Goal: Task Accomplishment & Management: Complete application form

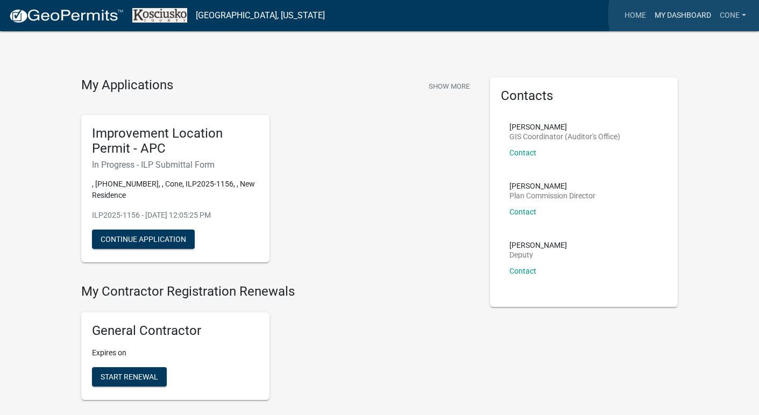
click at [690, 15] on link "My Dashboard" at bounding box center [682, 15] width 65 height 20
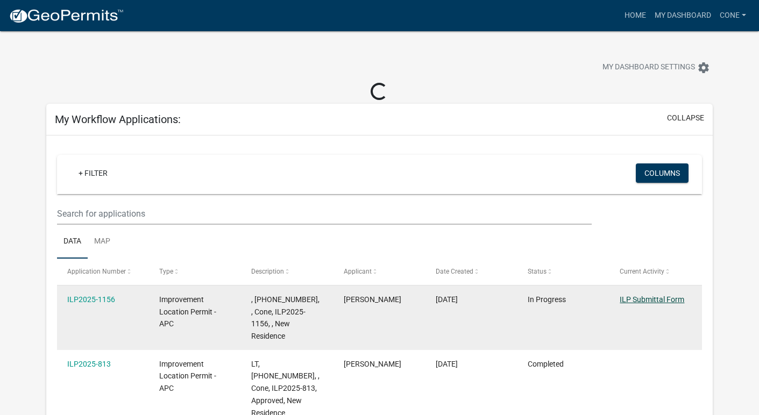
click at [644, 298] on link "ILP Submittal Form" at bounding box center [652, 299] width 65 height 9
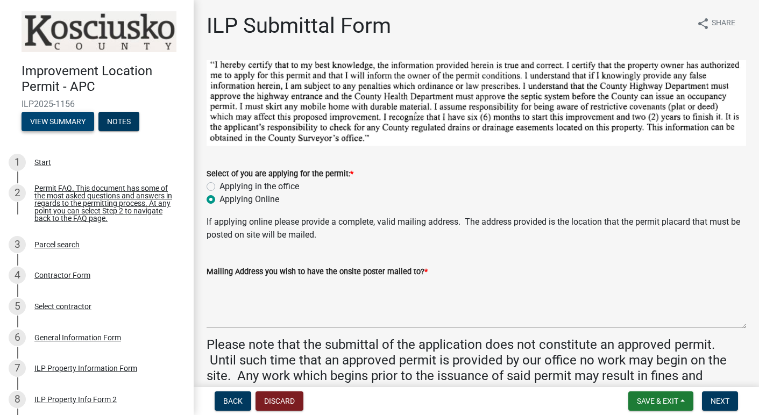
click at [64, 122] on button "View Summary" at bounding box center [58, 121] width 73 height 19
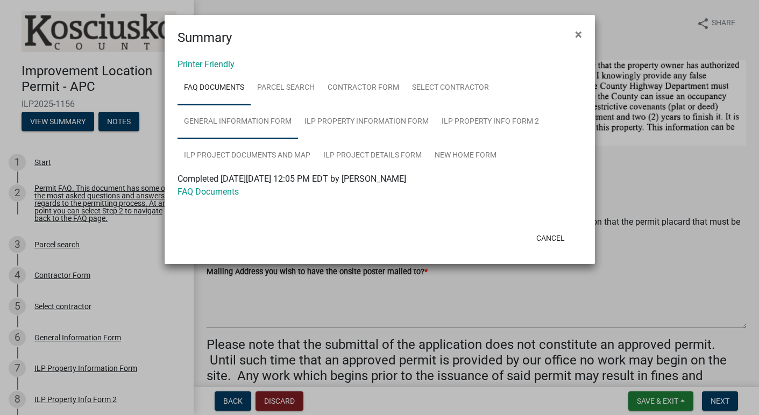
click at [268, 119] on link "General Information Form" at bounding box center [237, 122] width 120 height 34
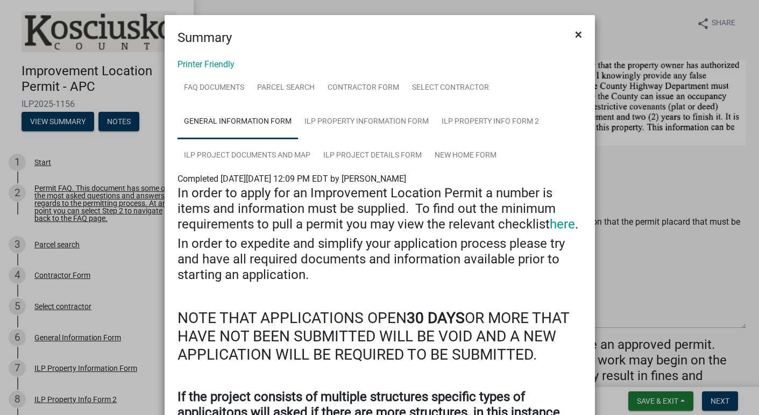
click at [580, 31] on span "×" at bounding box center [578, 34] width 7 height 15
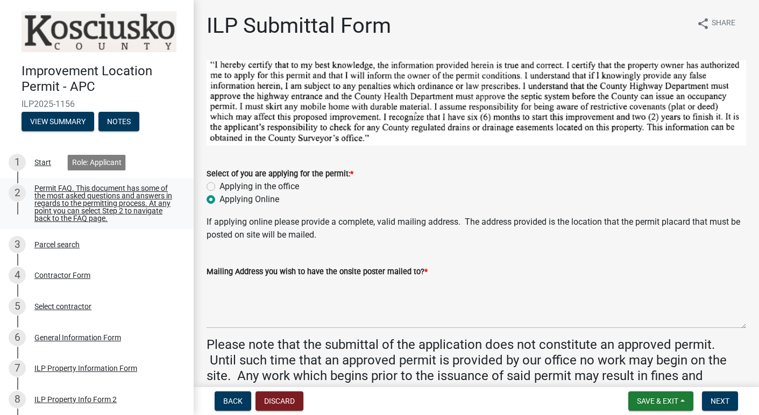
click at [51, 194] on div "Permit FAQ. This document has some of the most asked questions and answers in r…" at bounding box center [105, 203] width 142 height 38
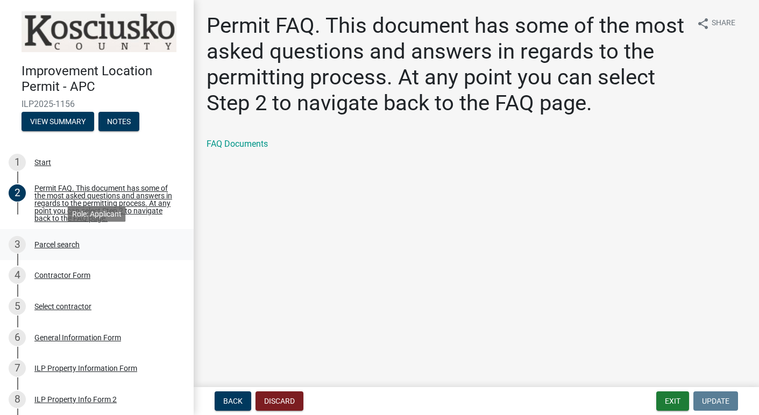
click at [58, 246] on div "Parcel search" at bounding box center [56, 245] width 45 height 8
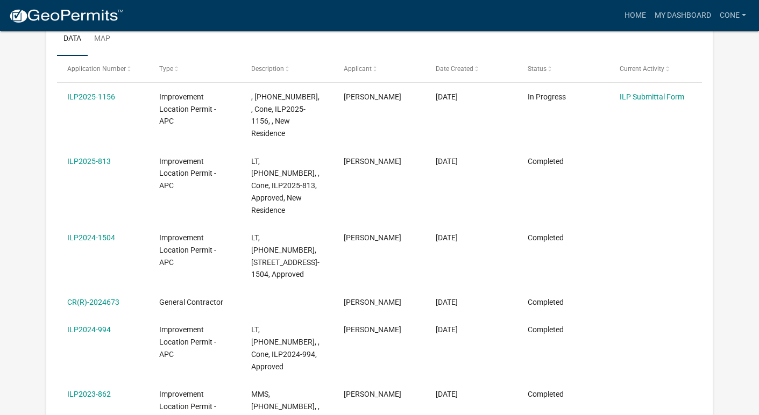
scroll to position [184, 0]
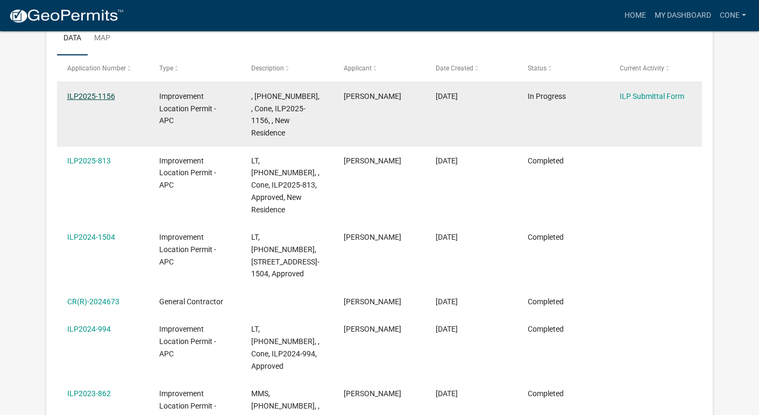
click at [108, 92] on link "ILP2025-1156" at bounding box center [91, 96] width 48 height 9
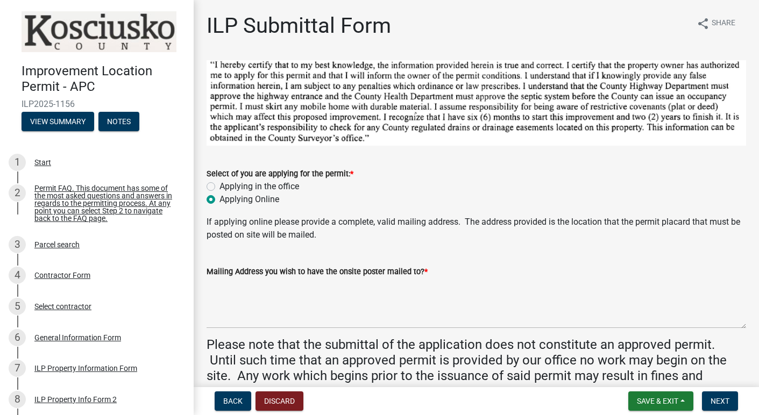
click at [296, 23] on h1 "ILP Submittal Form" at bounding box center [299, 26] width 184 height 26
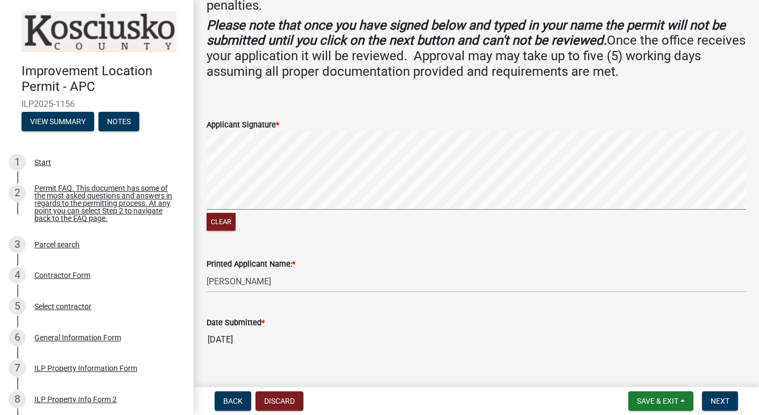
scroll to position [386, 0]
click at [224, 400] on span "Back" at bounding box center [232, 401] width 19 height 9
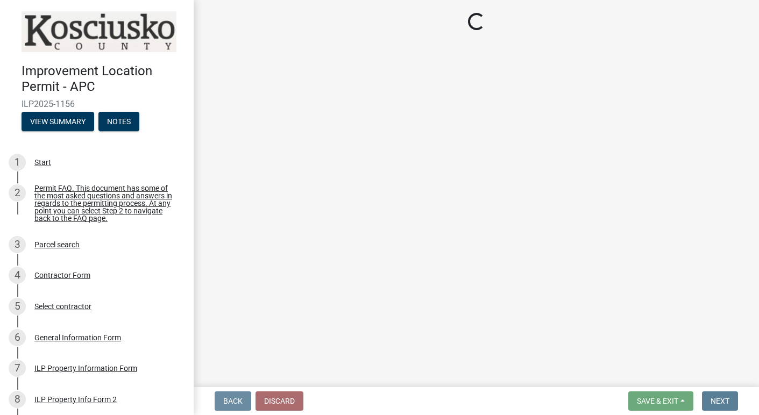
scroll to position [0, 0]
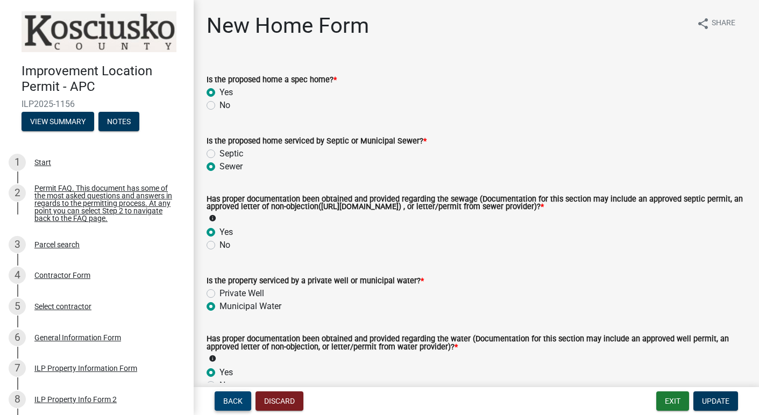
click at [224, 400] on span "Back" at bounding box center [232, 401] width 19 height 9
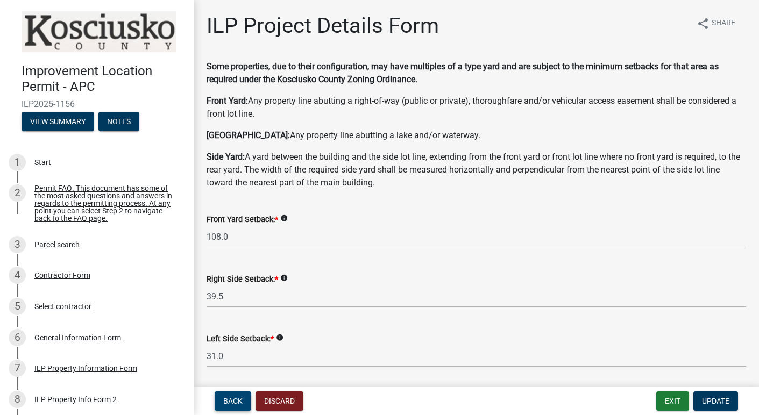
click at [224, 400] on span "Back" at bounding box center [232, 401] width 19 height 9
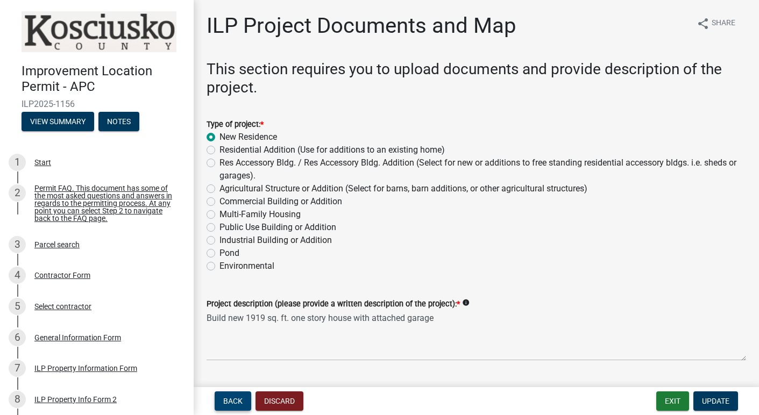
click at [238, 400] on span "Back" at bounding box center [232, 401] width 19 height 9
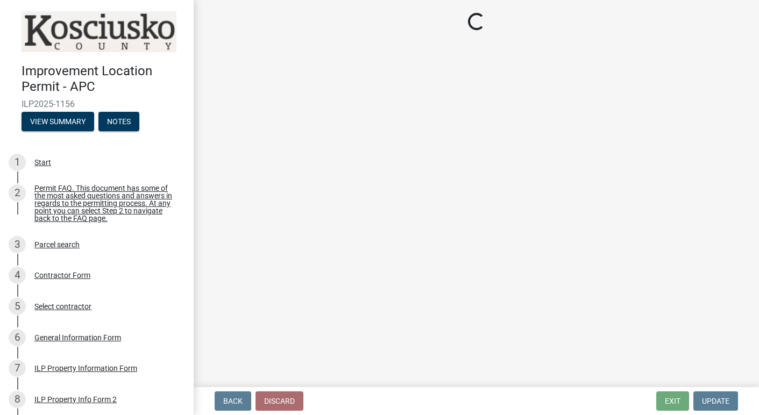
select select "30cad654-0079-4cbe-a349-097ae71a5774"
select select "1146270b-2111-4e23-bf7f-74ce85cf7041"
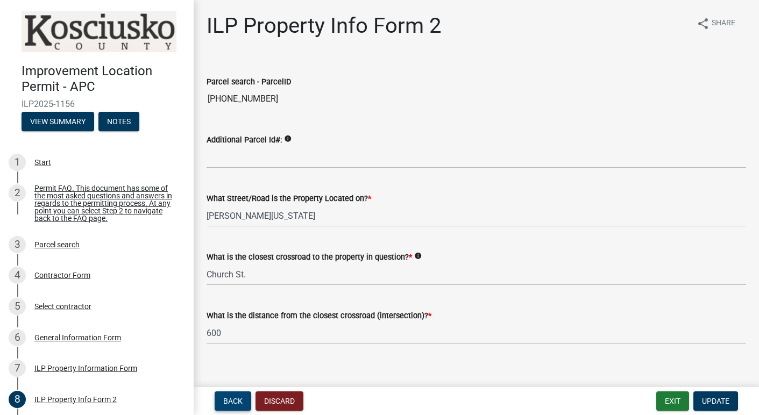
click at [238, 400] on span "Back" at bounding box center [232, 401] width 19 height 9
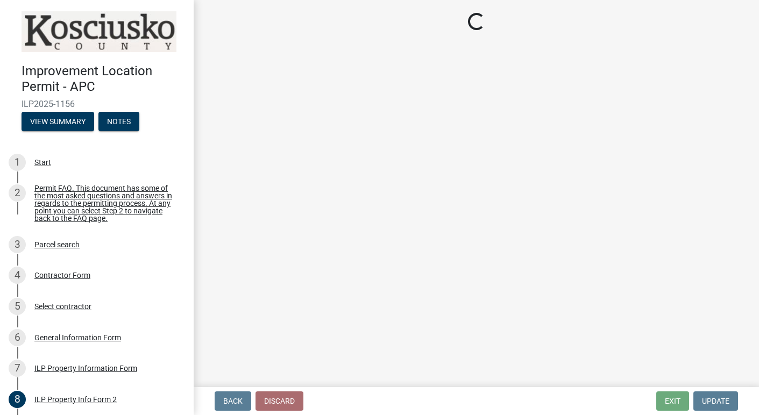
select select "8c57e534-4bb7-4f1e-ba6a-a976fd74bead"
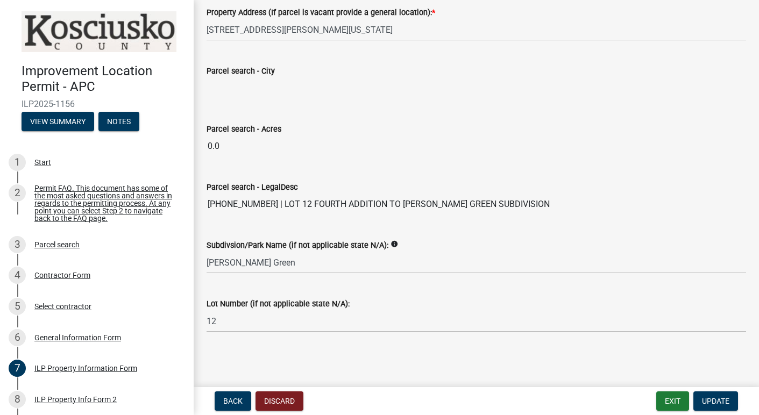
scroll to position [896, 0]
click at [235, 397] on span "Back" at bounding box center [232, 401] width 19 height 9
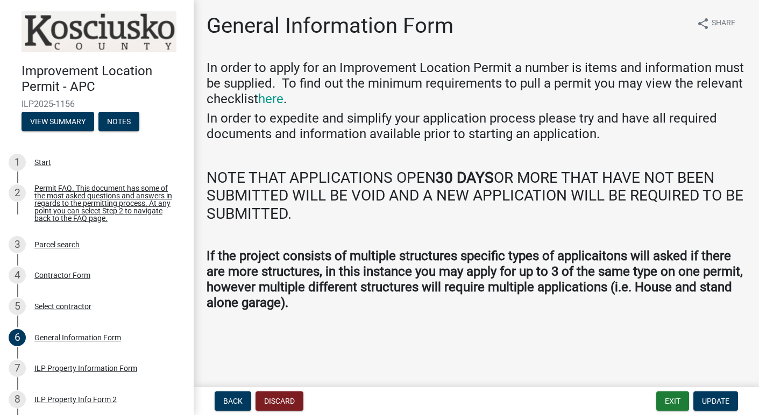
scroll to position [0, 0]
